Goal: Find specific page/section: Find specific page/section

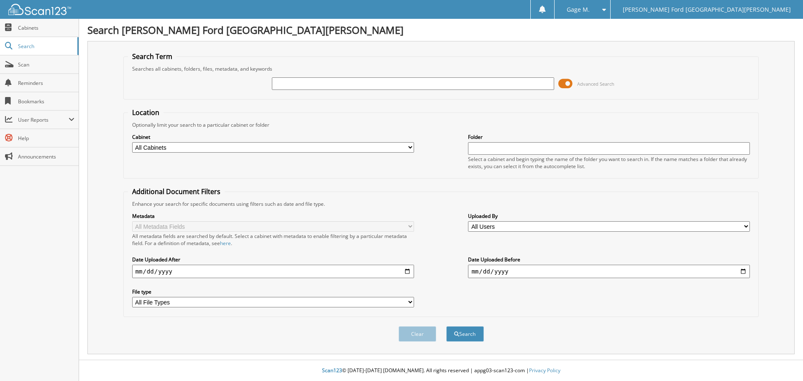
click at [420, 85] on input "text" at bounding box center [413, 83] width 282 height 13
type input "2594496"
click at [446, 326] on button "Search" at bounding box center [465, 333] width 38 height 15
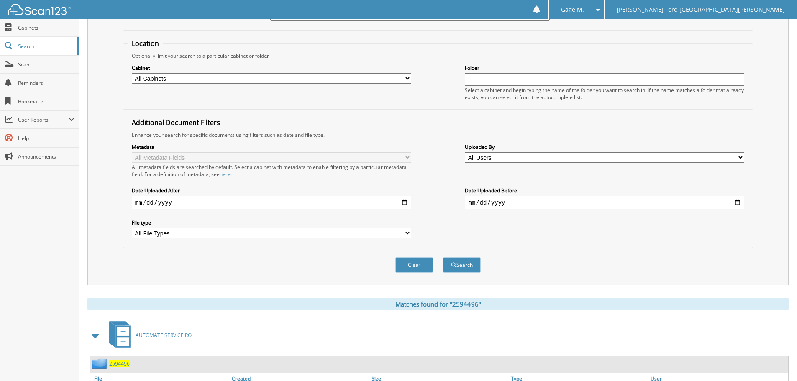
scroll to position [119, 0]
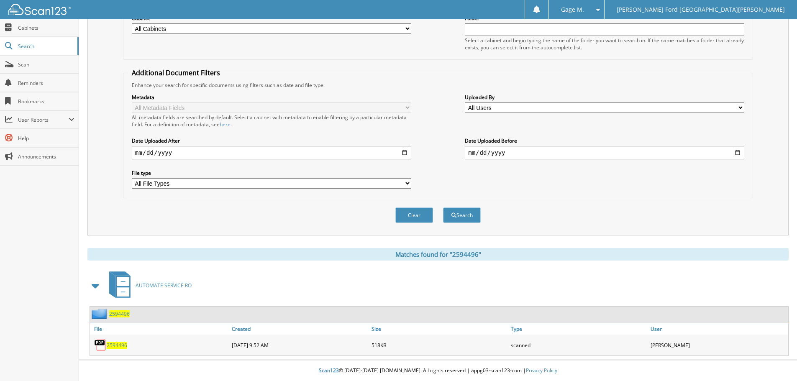
click at [116, 345] on span "2594496" at bounding box center [117, 345] width 21 height 7
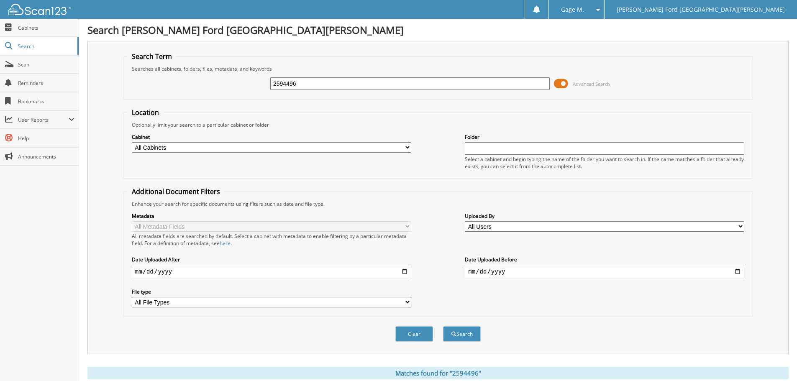
drag, startPoint x: 376, startPoint y: 86, endPoint x: 265, endPoint y: 86, distance: 110.9
click at [265, 86] on div "2594496 Advanced Search" at bounding box center [438, 83] width 621 height 23
paste input "55129"
type input "2555129"
click at [467, 336] on button "Search" at bounding box center [462, 333] width 38 height 15
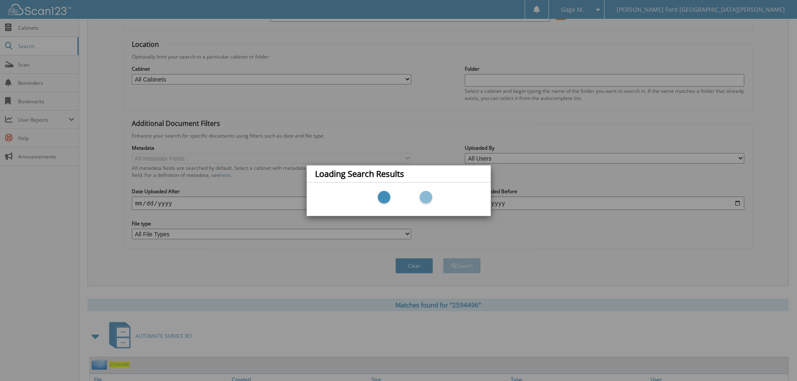
scroll to position [84, 0]
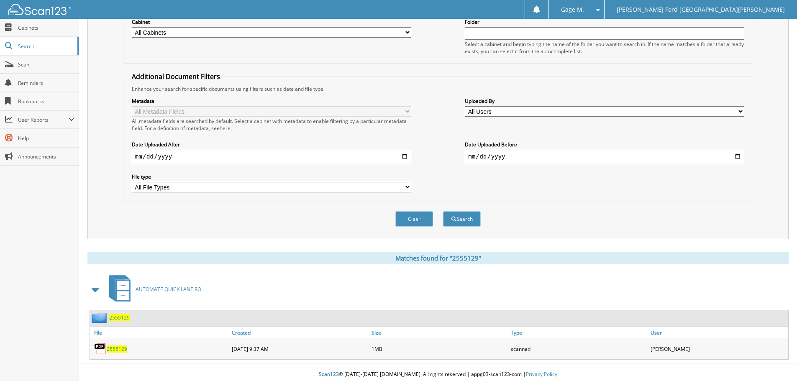
scroll to position [119, 0]
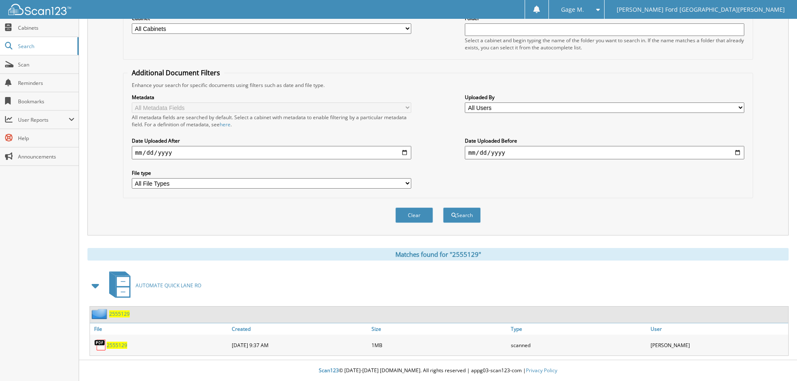
click at [123, 346] on span "2555129" at bounding box center [117, 345] width 21 height 7
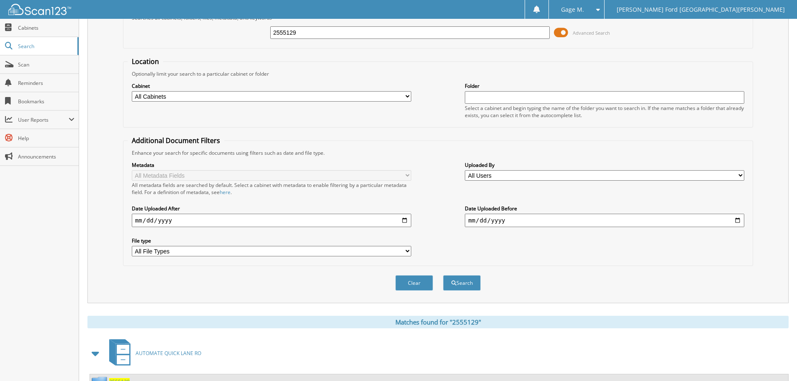
scroll to position [0, 0]
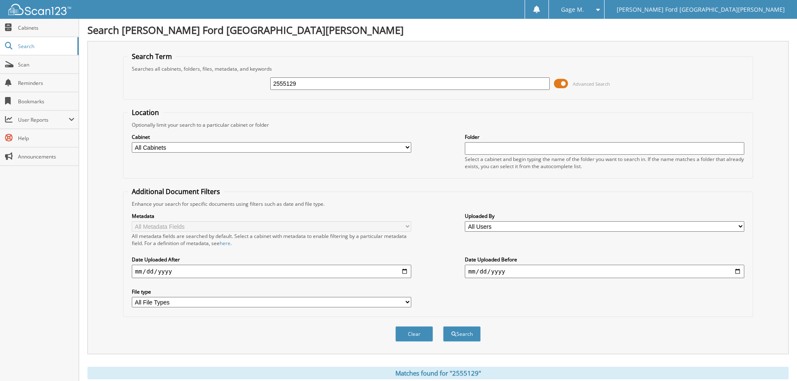
drag, startPoint x: 328, startPoint y: 84, endPoint x: 271, endPoint y: 84, distance: 57.3
click at [328, 84] on input "2555129" at bounding box center [410, 83] width 280 height 13
drag, startPoint x: 271, startPoint y: 84, endPoint x: 211, endPoint y: 83, distance: 59.8
click at [211, 84] on div "2555129 Advanced Search" at bounding box center [438, 83] width 621 height 23
paste input "94092"
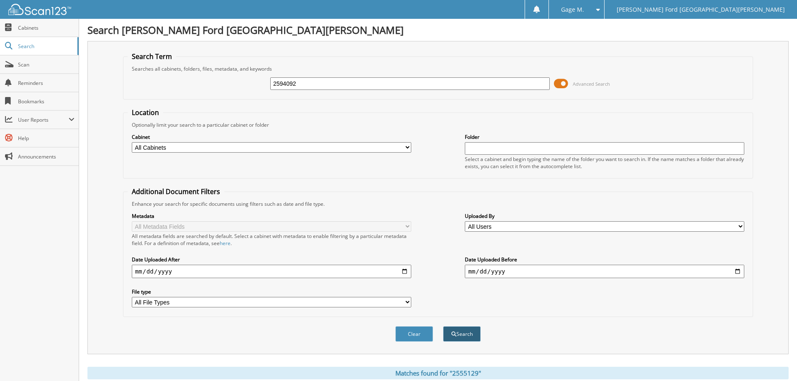
type input "2594092"
click at [460, 338] on button "Search" at bounding box center [462, 333] width 38 height 15
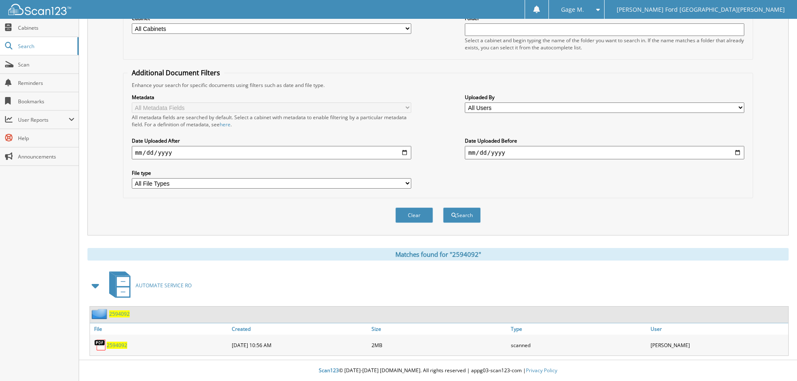
click at [123, 345] on span "2594092" at bounding box center [117, 345] width 21 height 7
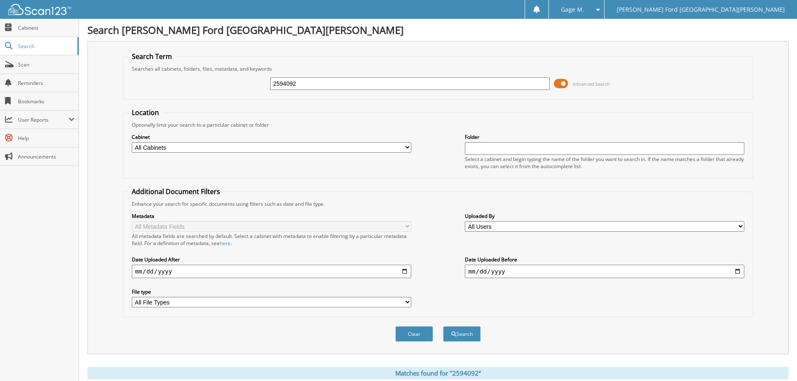
click at [322, 88] on input "2594092" at bounding box center [410, 83] width 280 height 13
drag, startPoint x: 322, startPoint y: 88, endPoint x: 251, endPoint y: 88, distance: 71.1
click at [251, 88] on div "2594092 Advanced Search" at bounding box center [438, 83] width 621 height 23
paste input "54670"
type input "2554670"
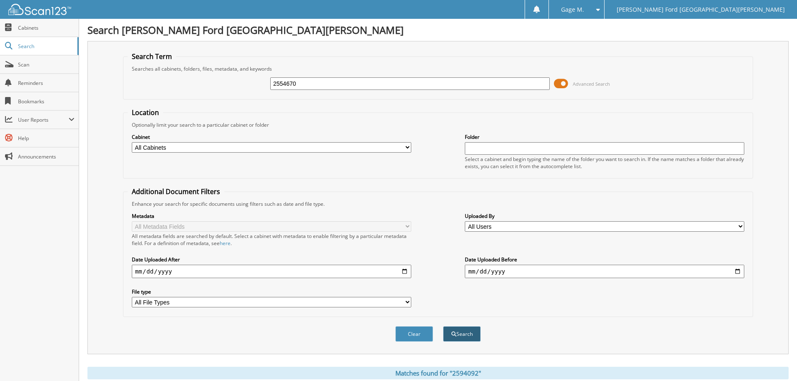
click at [449, 338] on button "Search" at bounding box center [462, 333] width 38 height 15
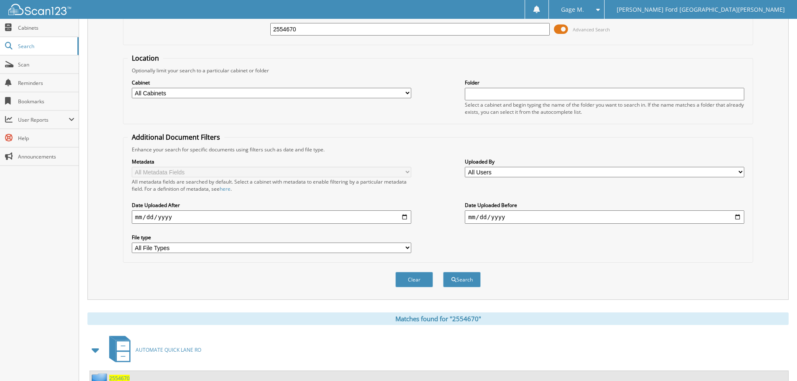
scroll to position [119, 0]
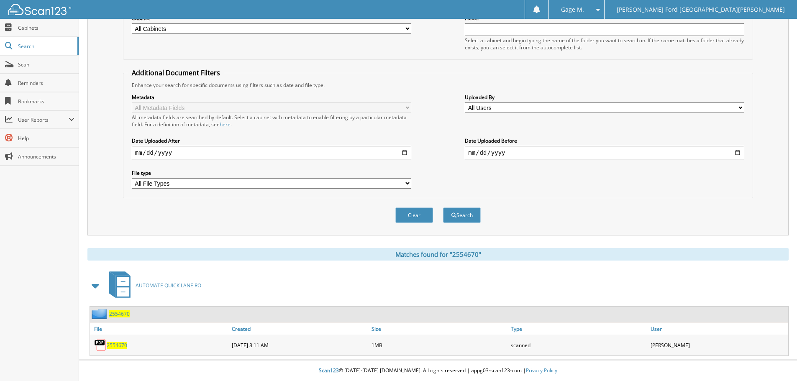
click at [108, 346] on span "2554670" at bounding box center [117, 345] width 21 height 7
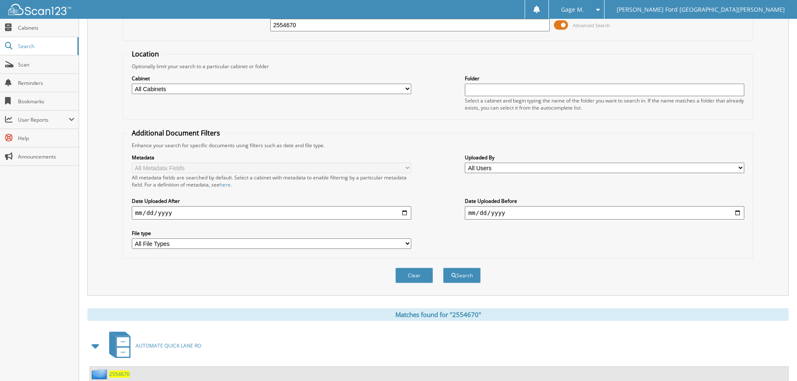
scroll to position [0, 0]
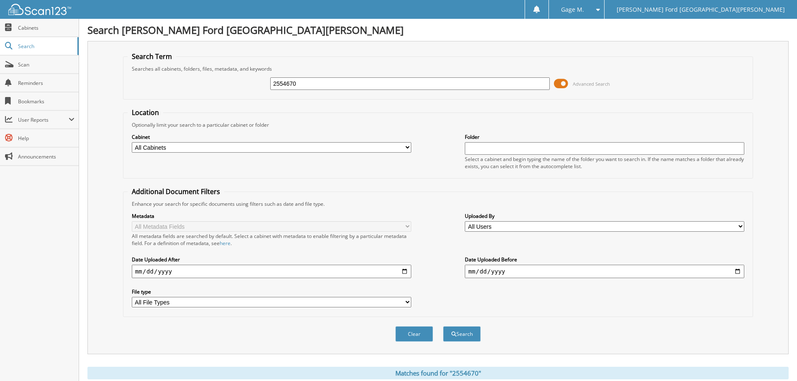
click at [308, 84] on input "2554670" at bounding box center [410, 83] width 280 height 13
drag, startPoint x: 307, startPoint y: 84, endPoint x: 209, endPoint y: 67, distance: 99.9
click at [202, 67] on fieldset "Search Term Searches all cabinets, folders, files, metadata, and keywords 25546…" at bounding box center [438, 76] width 630 height 48
paste input "526"
type input "2555260"
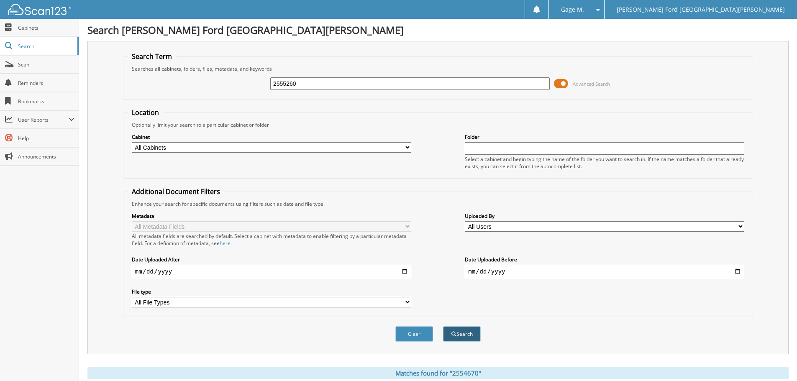
click at [452, 330] on button "Search" at bounding box center [462, 333] width 38 height 15
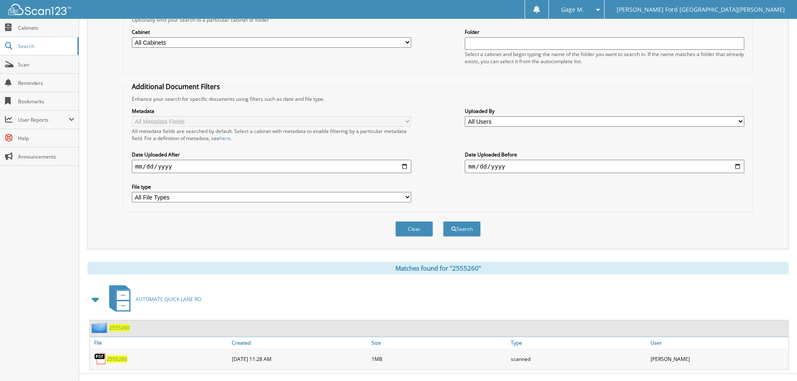
scroll to position [119, 0]
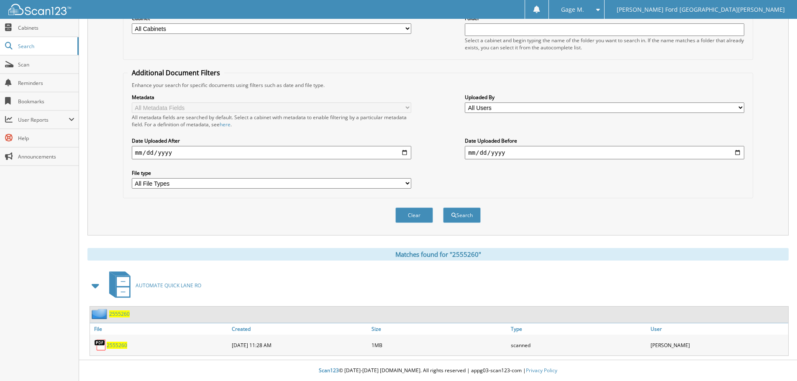
click at [121, 344] on span "2555260" at bounding box center [117, 345] width 21 height 7
click at [790, 58] on div "Search Lynch Ford Mt Vernon Search Term Searches all cabinets, folders, files, …" at bounding box center [438, 131] width 718 height 500
click at [110, 346] on span "2555260" at bounding box center [117, 345] width 21 height 7
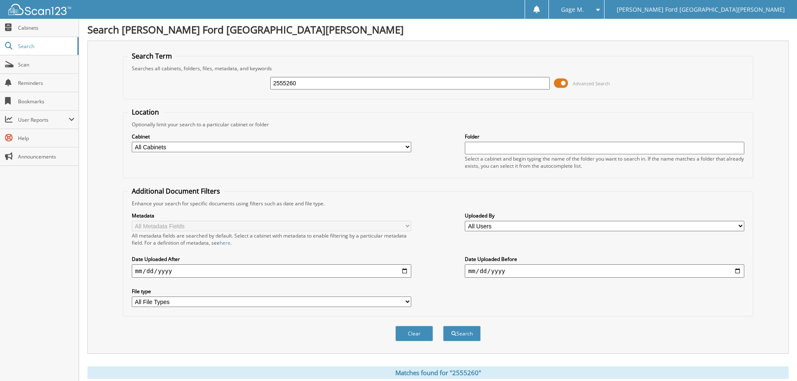
scroll to position [0, 0]
click at [317, 88] on input "2555260" at bounding box center [410, 83] width 280 height 13
drag, startPoint x: 317, startPoint y: 88, endPoint x: 273, endPoint y: 91, distance: 44.0
click at [273, 91] on div "2555260 Advanced Search" at bounding box center [438, 83] width 621 height 23
paste input "435"
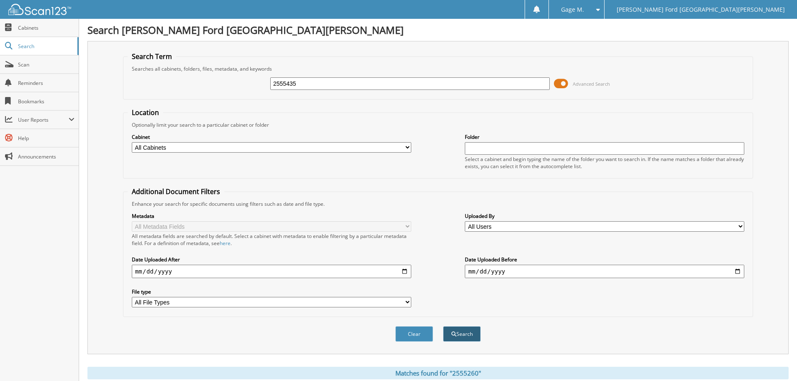
type input "2555435"
click at [464, 328] on button "Search" at bounding box center [462, 333] width 38 height 15
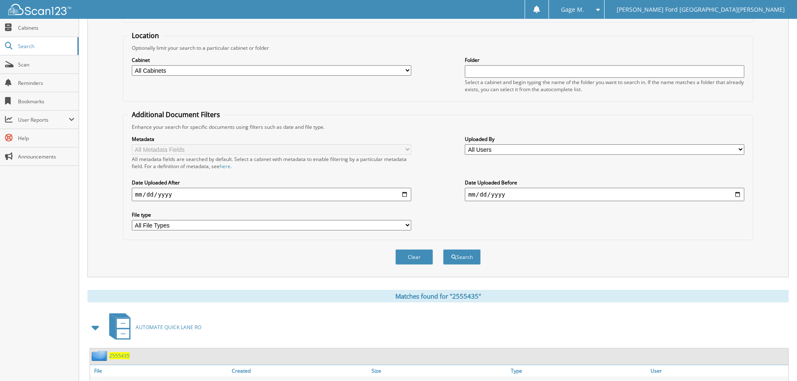
scroll to position [119, 0]
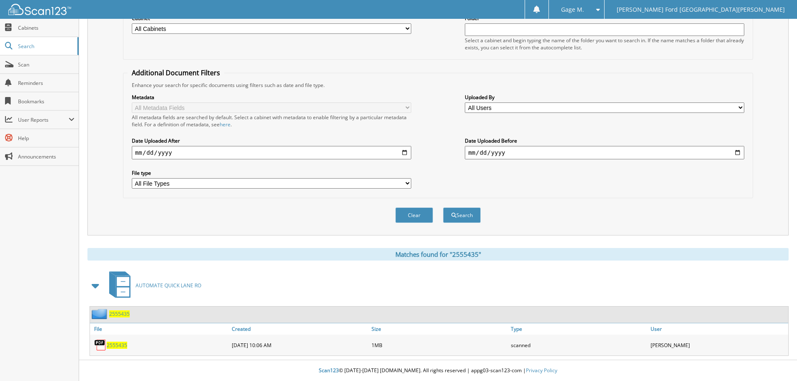
click at [121, 346] on span "2555435" at bounding box center [117, 345] width 21 height 7
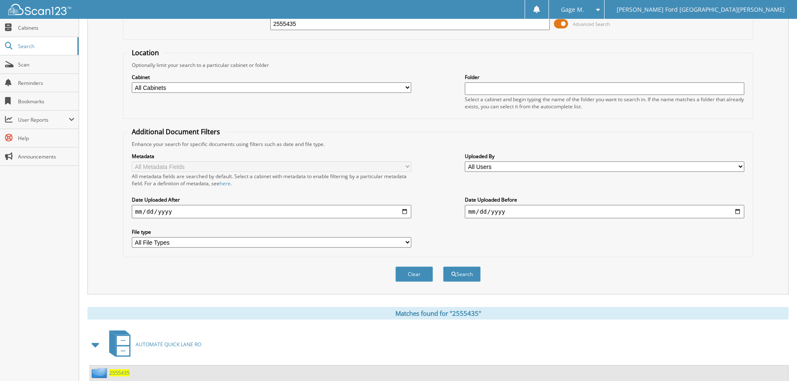
scroll to position [0, 0]
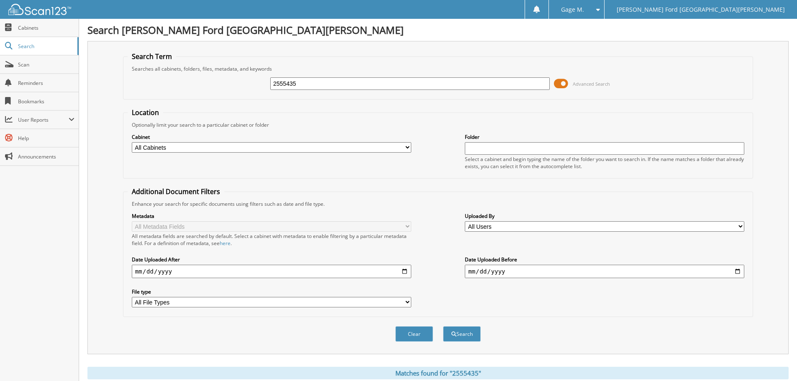
click at [331, 80] on input "2555435" at bounding box center [410, 83] width 280 height 13
drag, startPoint x: 331, startPoint y: 80, endPoint x: 184, endPoint y: 73, distance: 147.5
click at [167, 77] on div "2555435 Advanced Search" at bounding box center [438, 83] width 621 height 23
paste input "9431"
type input "2594315"
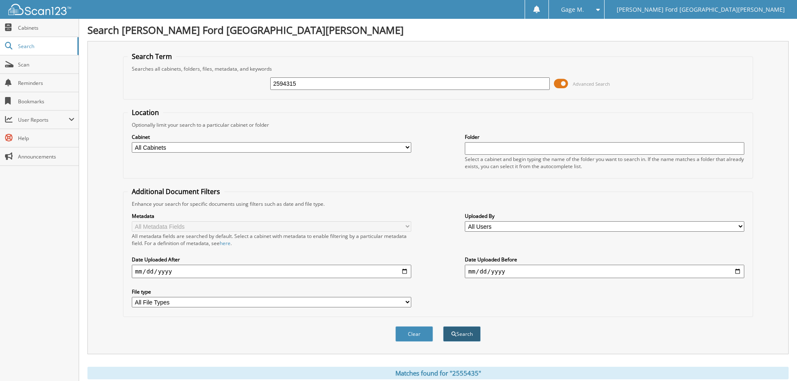
click at [460, 340] on button "Search" at bounding box center [462, 333] width 38 height 15
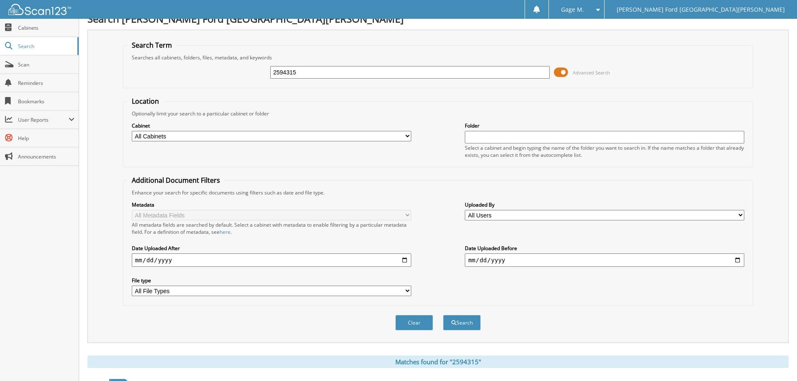
scroll to position [119, 0]
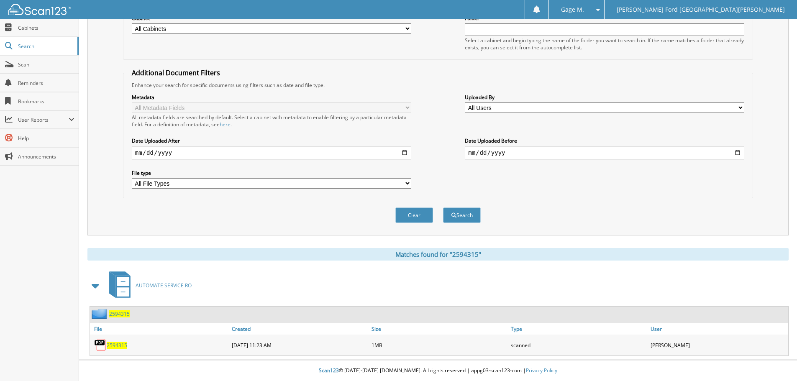
click at [121, 344] on span "2594315" at bounding box center [117, 345] width 21 height 7
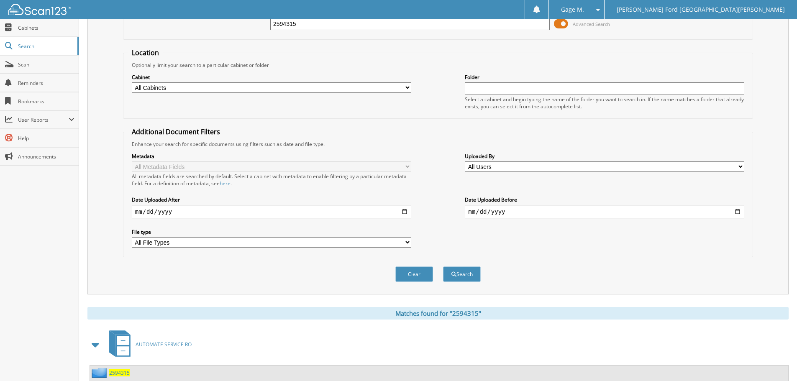
scroll to position [0, 0]
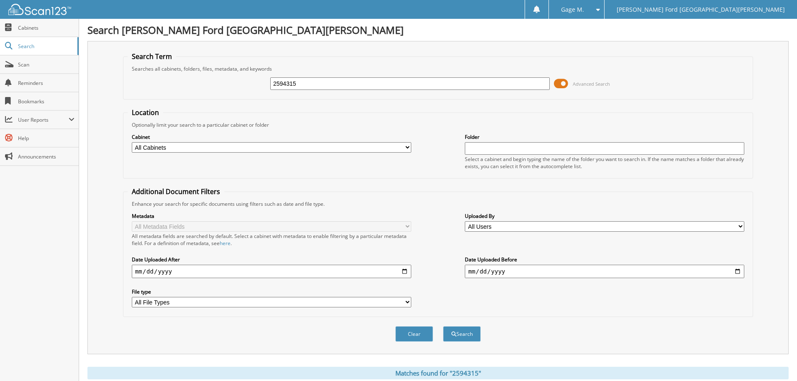
click at [316, 87] on input "2594315" at bounding box center [410, 83] width 280 height 13
drag, startPoint x: 316, startPoint y: 87, endPoint x: 228, endPoint y: 78, distance: 87.9
click at [227, 79] on div "2594315 Advanced Search" at bounding box center [438, 83] width 621 height 23
paste input "3448"
type input "2593448"
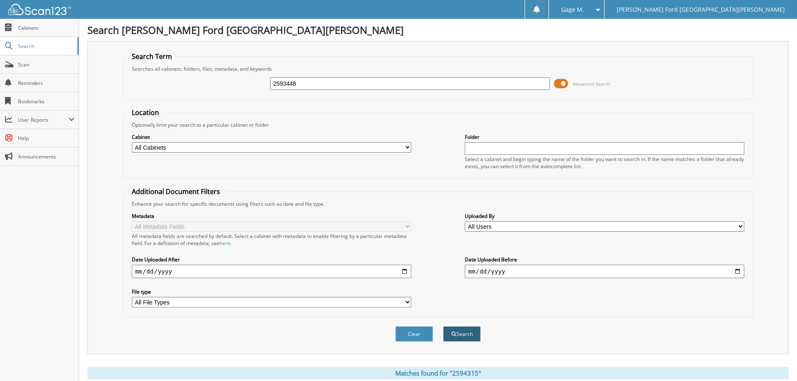
click at [465, 336] on button "Search" at bounding box center [462, 333] width 38 height 15
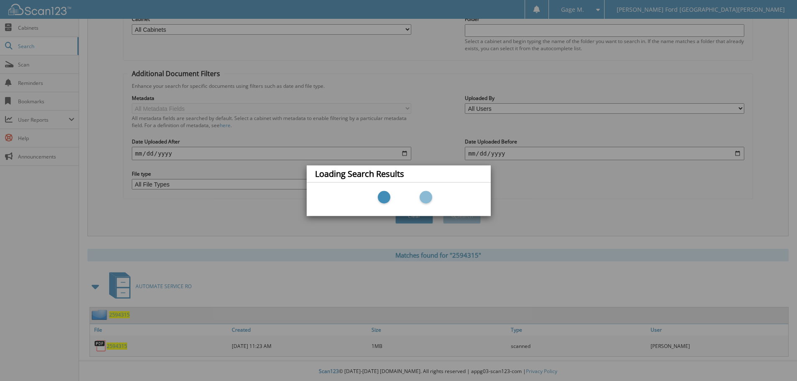
scroll to position [119, 0]
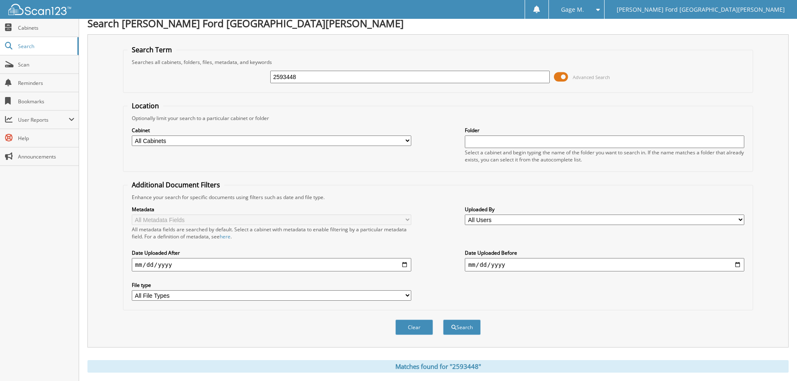
scroll to position [119, 0]
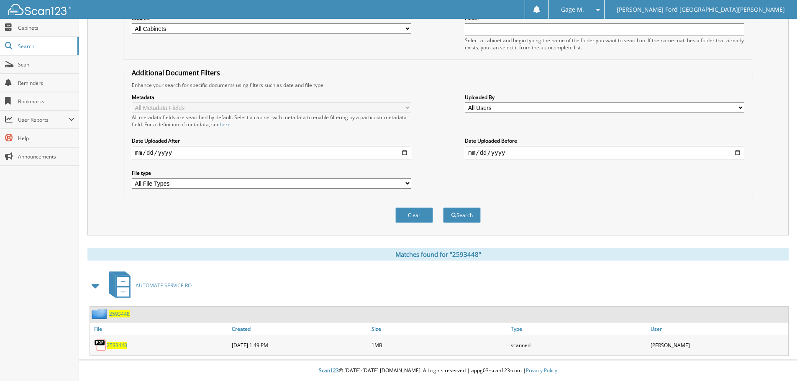
click at [118, 347] on span "2593448" at bounding box center [117, 345] width 21 height 7
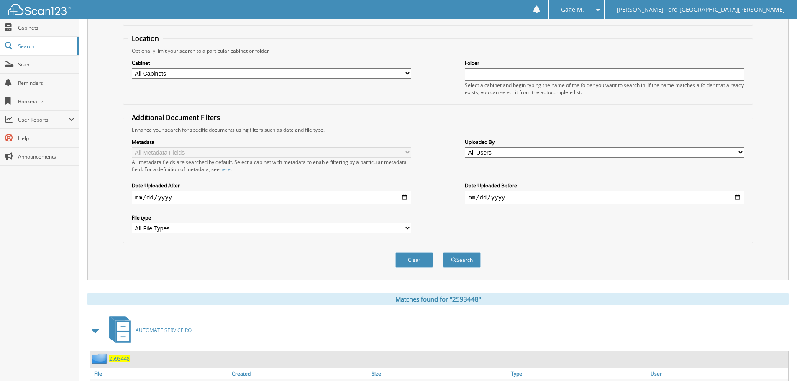
scroll to position [0, 0]
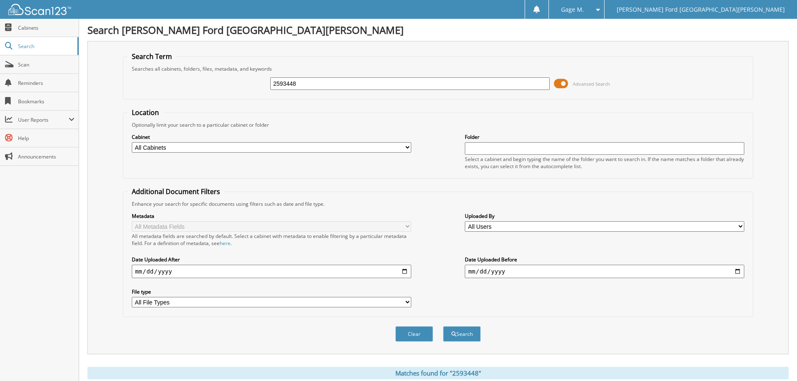
drag, startPoint x: 348, startPoint y: 79, endPoint x: 343, endPoint y: 82, distance: 5.8
click at [348, 79] on input "2593448" at bounding box center [410, 83] width 280 height 13
drag, startPoint x: 343, startPoint y: 82, endPoint x: 293, endPoint y: 80, distance: 50.3
click at [291, 83] on input "2593448" at bounding box center [410, 83] width 280 height 13
click at [427, 62] on fieldset "Search Term Searches all cabinets, folders, files, metadata, and keywords 25934…" at bounding box center [438, 76] width 630 height 48
